Goal: Task Accomplishment & Management: Use online tool/utility

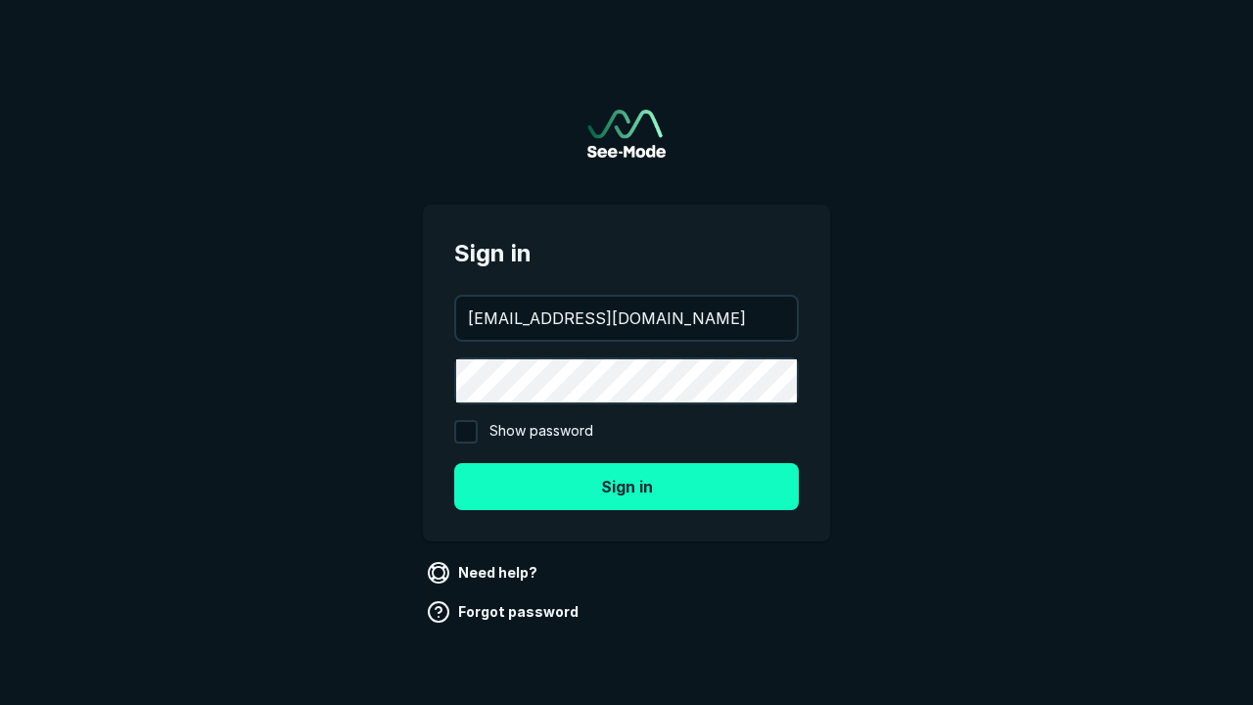
click at [626, 485] on button "Sign in" at bounding box center [626, 486] width 344 height 47
